Goal: Information Seeking & Learning: Find specific fact

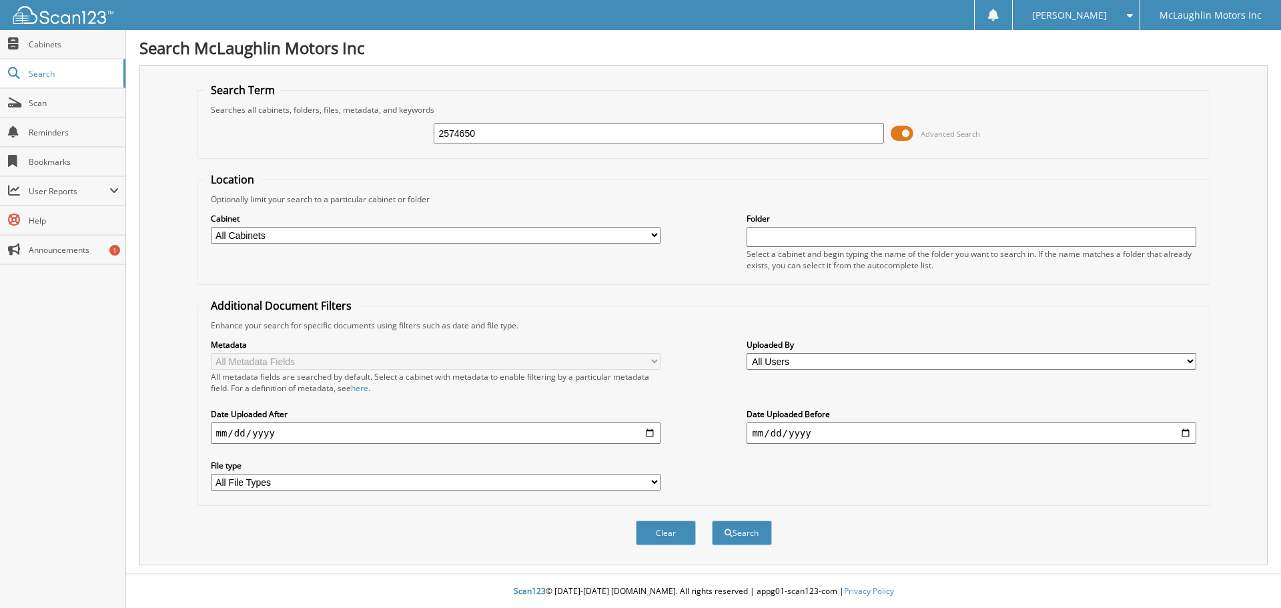
type input "2574650"
click at [712, 520] on button "Search" at bounding box center [742, 532] width 60 height 25
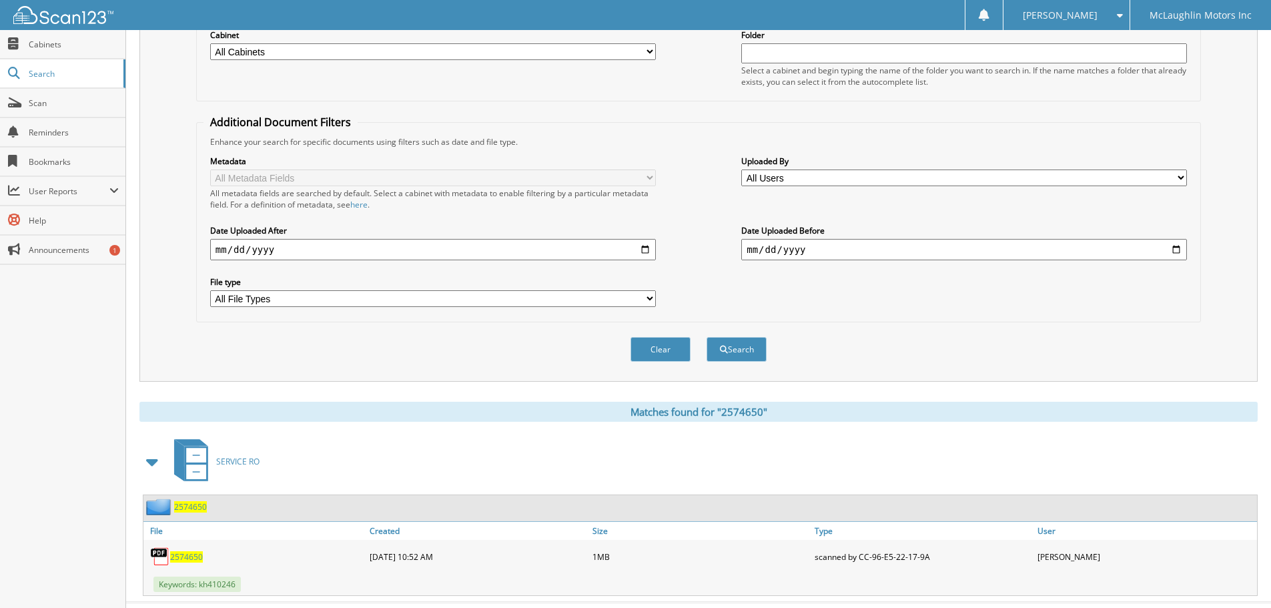
scroll to position [212, 0]
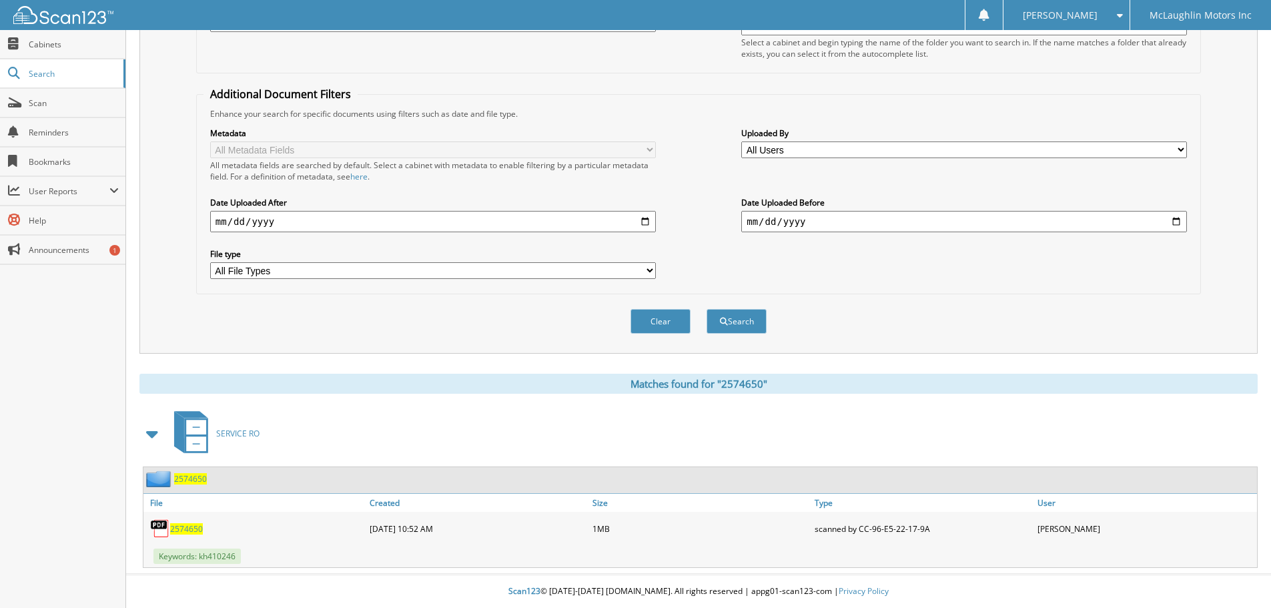
click at [179, 525] on span "2574650" at bounding box center [186, 528] width 33 height 11
